Goal: Find specific page/section: Find specific page/section

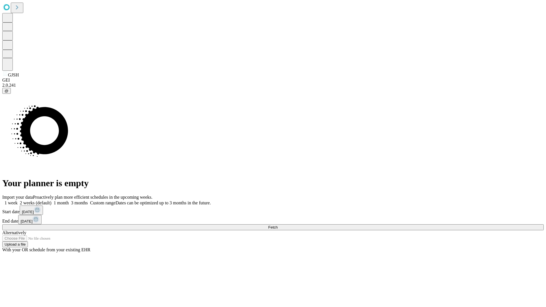
click at [277, 225] on span "Fetch" at bounding box center [272, 227] width 9 height 4
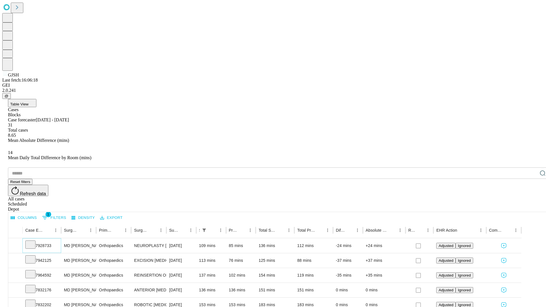
click at [33, 241] on icon at bounding box center [31, 244] width 6 height 6
